Goal: Information Seeking & Learning: Learn about a topic

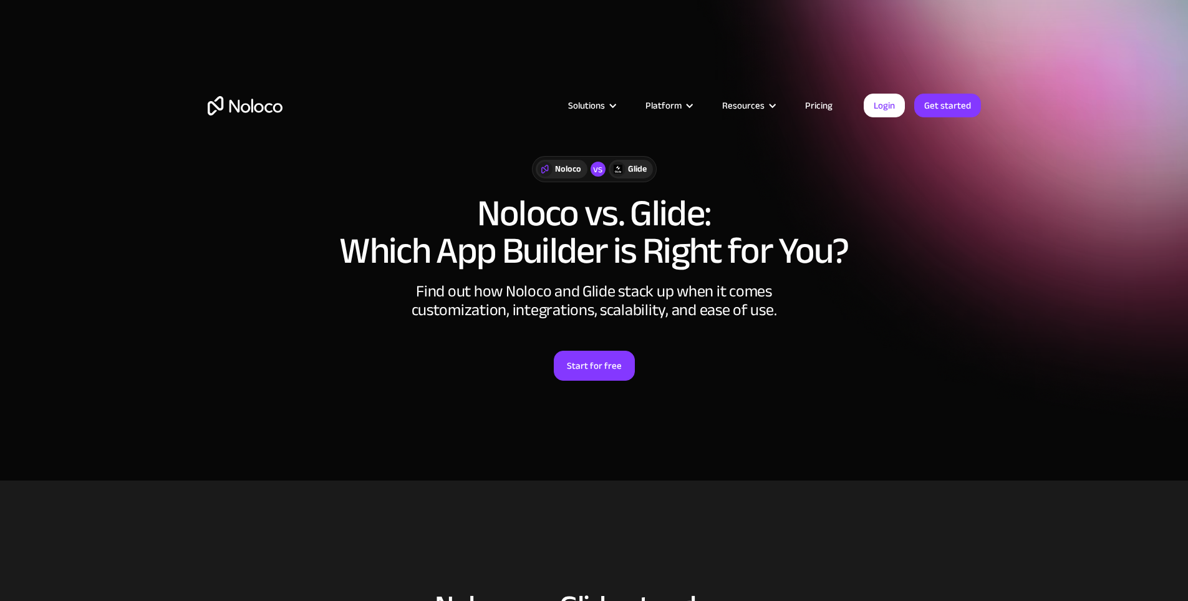
click at [246, 108] on img "home" at bounding box center [245, 105] width 75 height 19
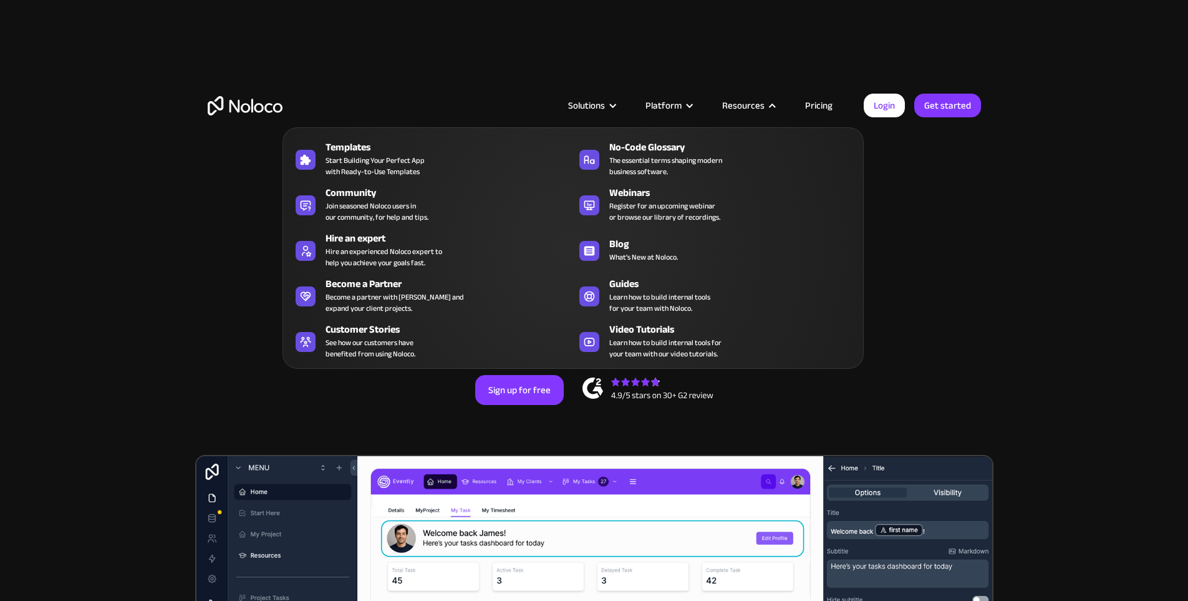
click at [798, 115] on nav "Templates Start Building Your Perfect App with Ready-to-Use Templates No-Code G…" at bounding box center [573, 239] width 581 height 259
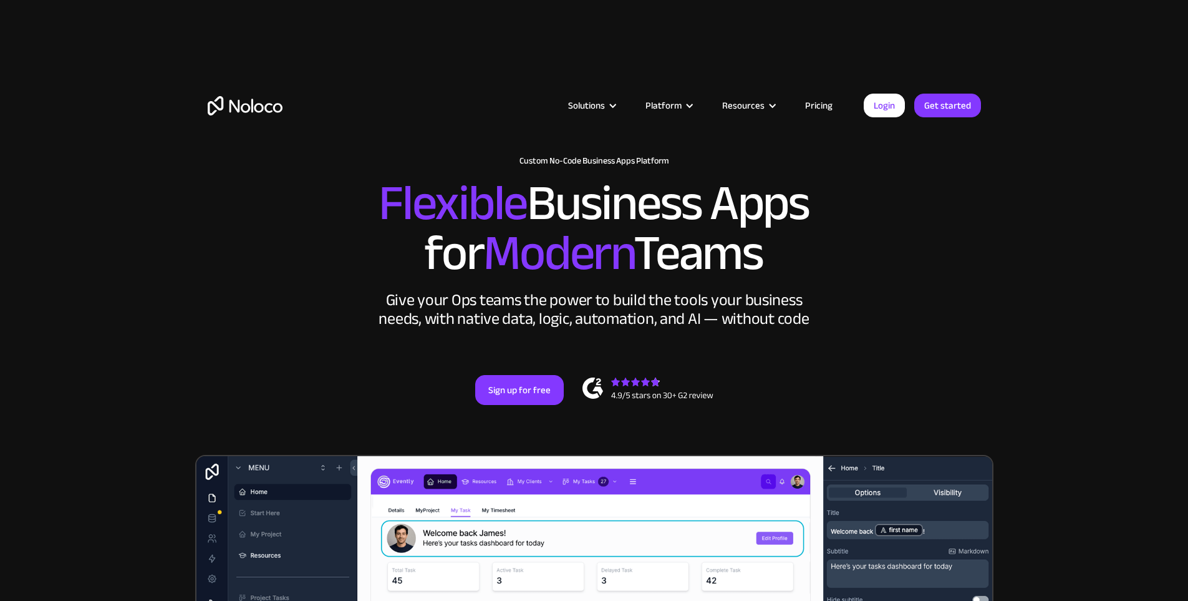
click at [810, 107] on link "Pricing" at bounding box center [819, 105] width 59 height 16
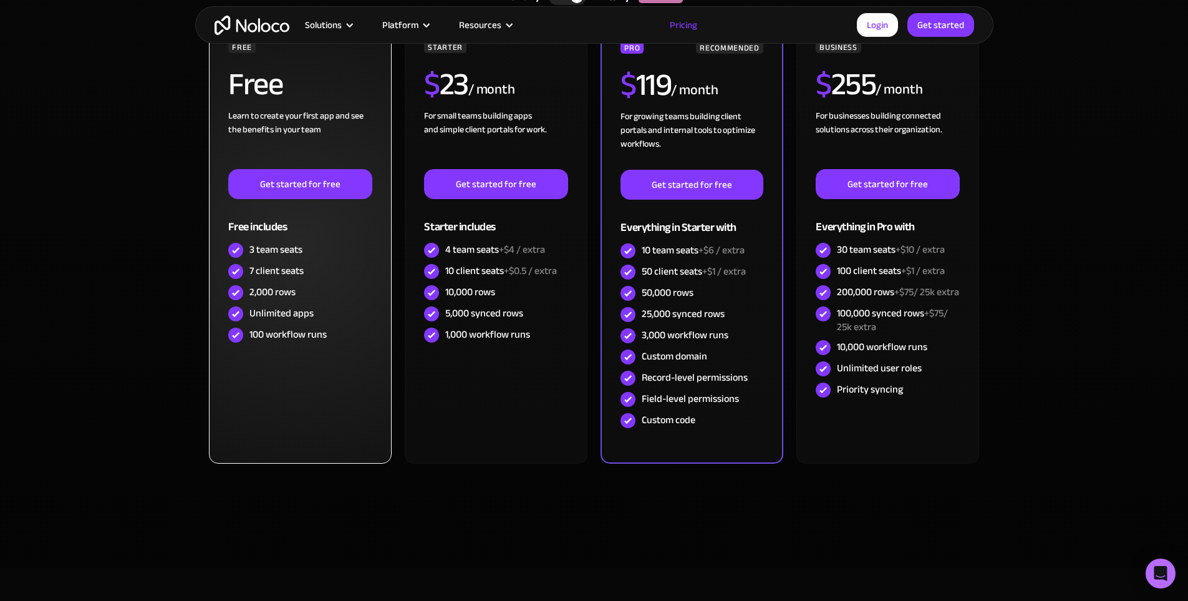
scroll to position [437, 0]
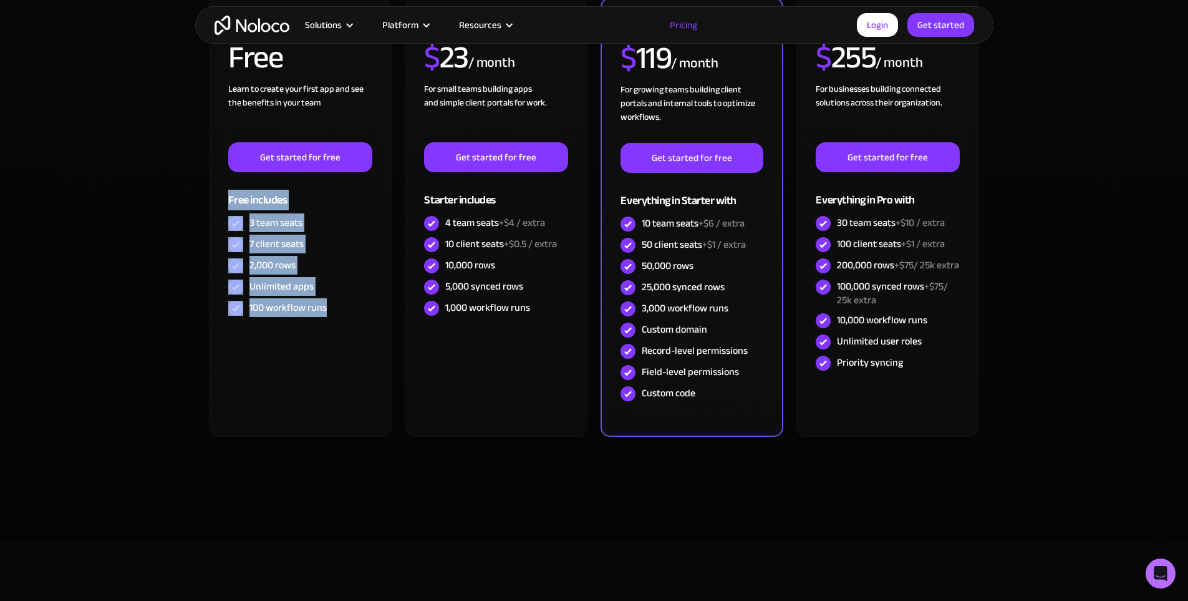
drag, startPoint x: 355, startPoint y: 310, endPoint x: 198, endPoint y: 180, distance: 203.7
click at [198, 180] on div "Monthly Yearly SAVE 20% Monthly Yearly SAVE 20% FREE Free Learn to create your …" at bounding box center [594, 204] width 798 height 623
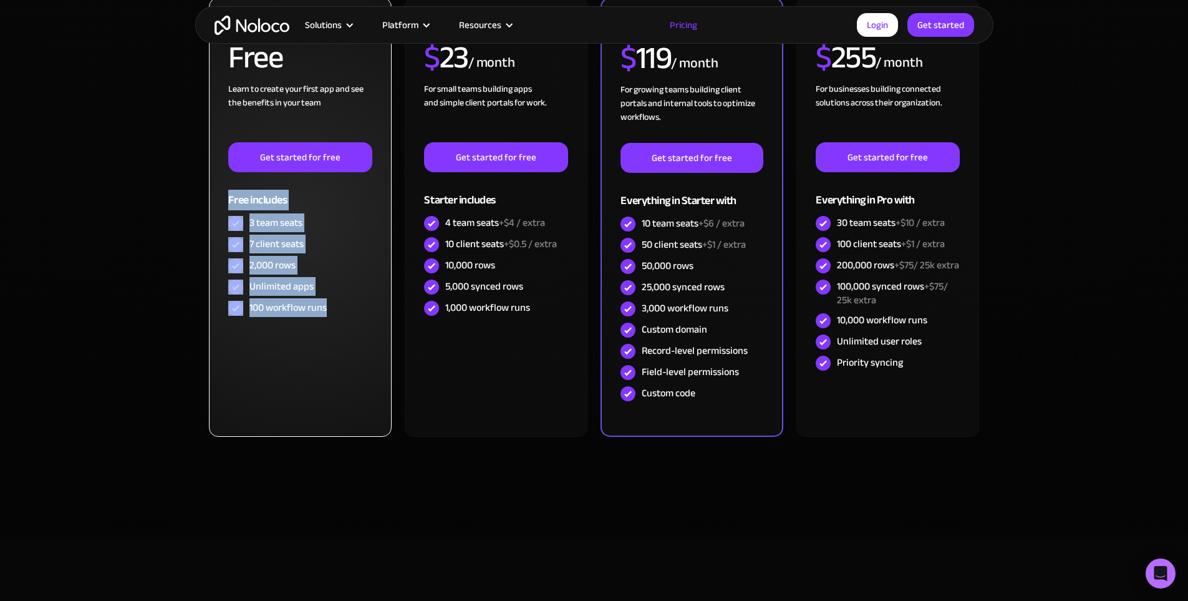
click at [283, 245] on div "7 client seats" at bounding box center [277, 244] width 54 height 14
